Goal: Task Accomplishment & Management: Manage account settings

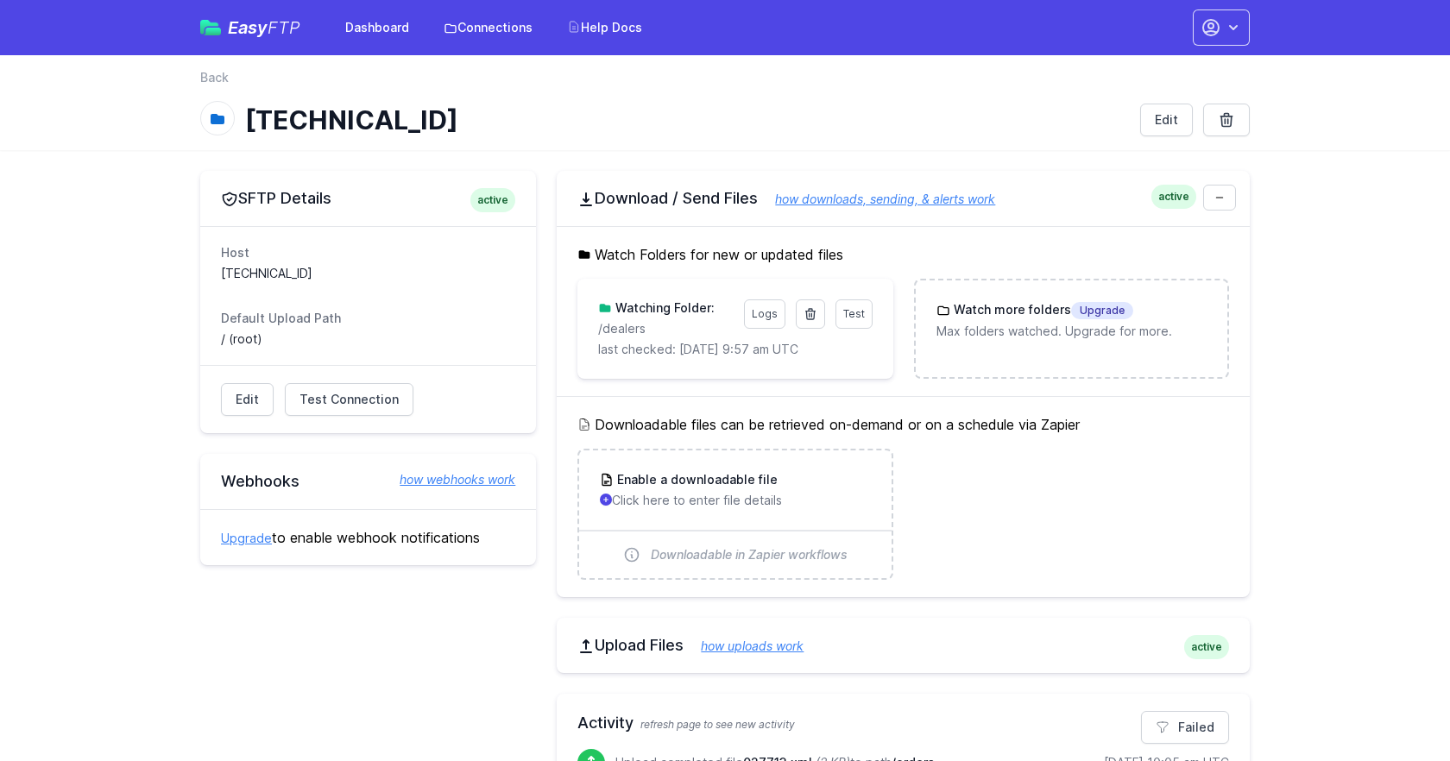
click at [471, 32] on link "Connections" at bounding box center [488, 27] width 110 height 31
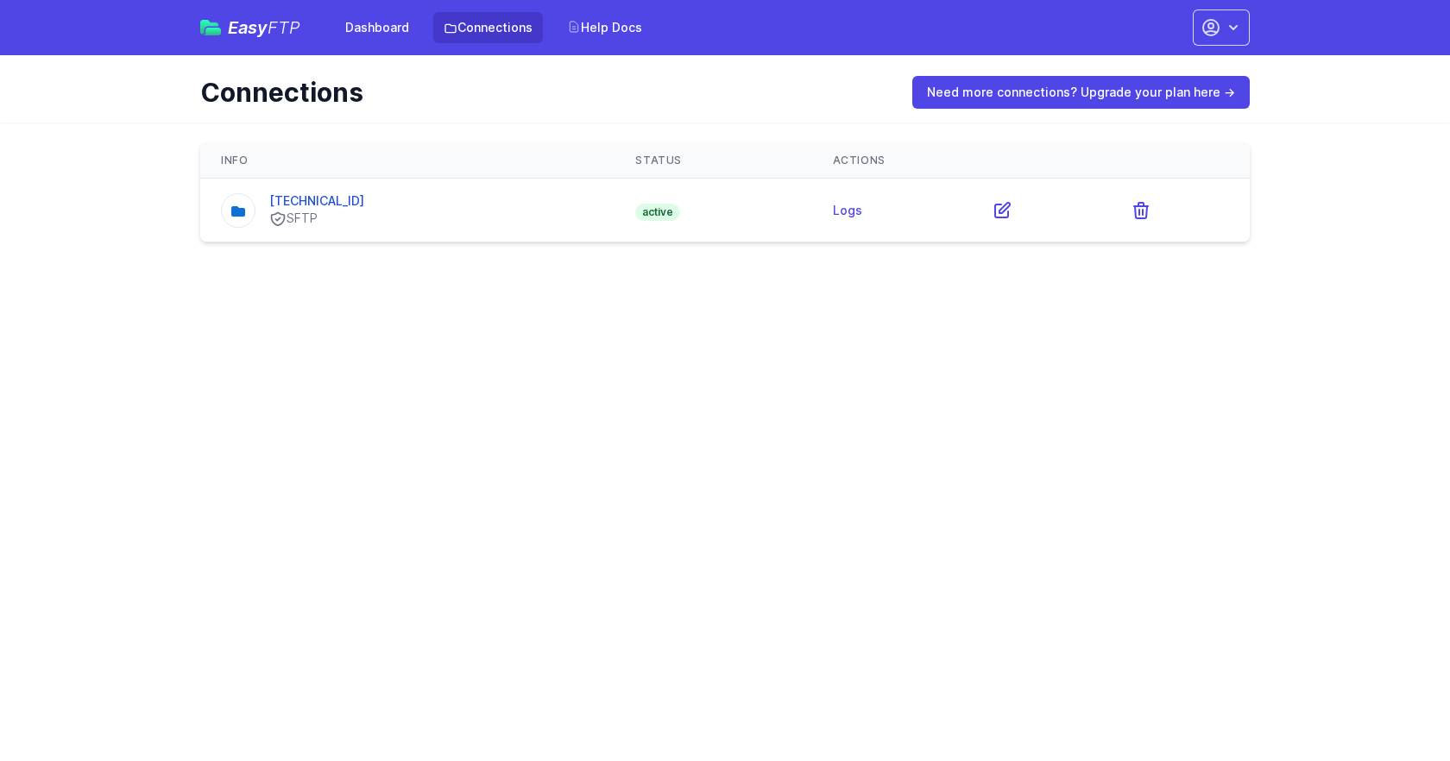
click at [648, 214] on span "active" at bounding box center [657, 212] width 45 height 17
click at [993, 213] on icon at bounding box center [1002, 210] width 21 height 21
click at [226, 263] on html "Easy FTP Dashboard Connections Help Docs Account Settings Your Profile Contact …" at bounding box center [725, 131] width 1450 height 263
